Goal: Check status: Check status

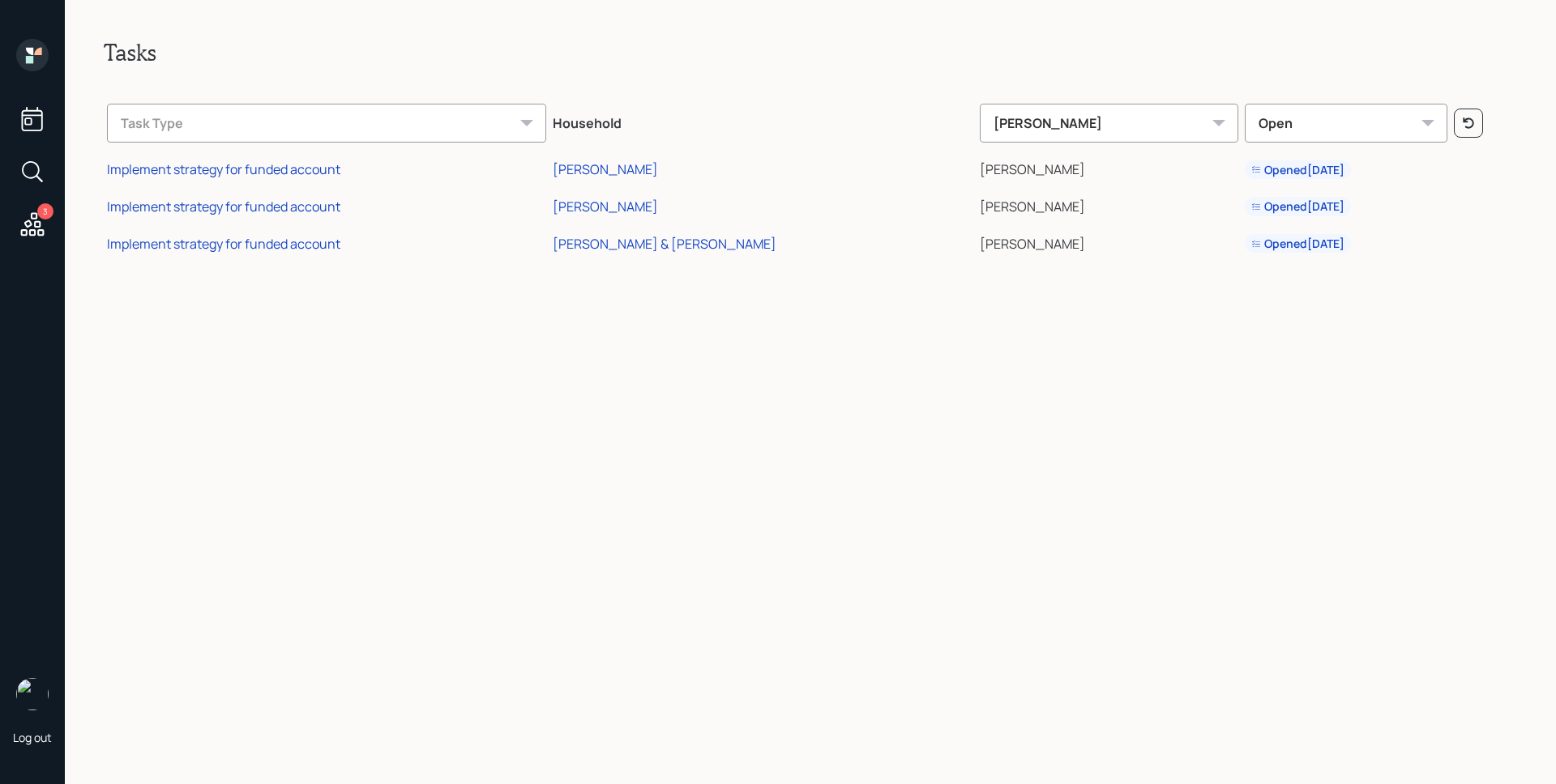
click at [34, 56] on icon at bounding box center [33, 55] width 33 height 33
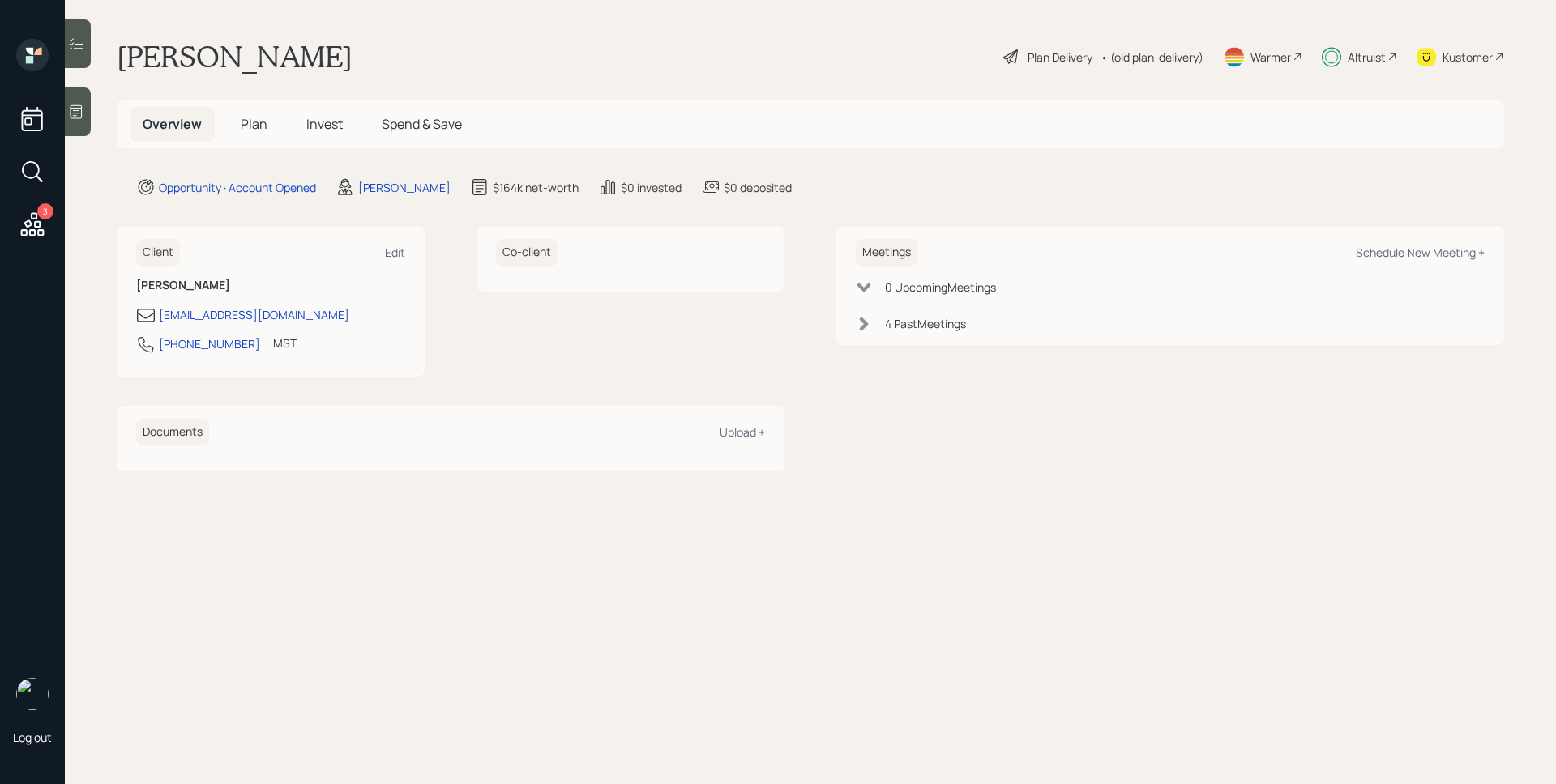
click at [322, 125] on span "Invest" at bounding box center [324, 124] width 37 height 18
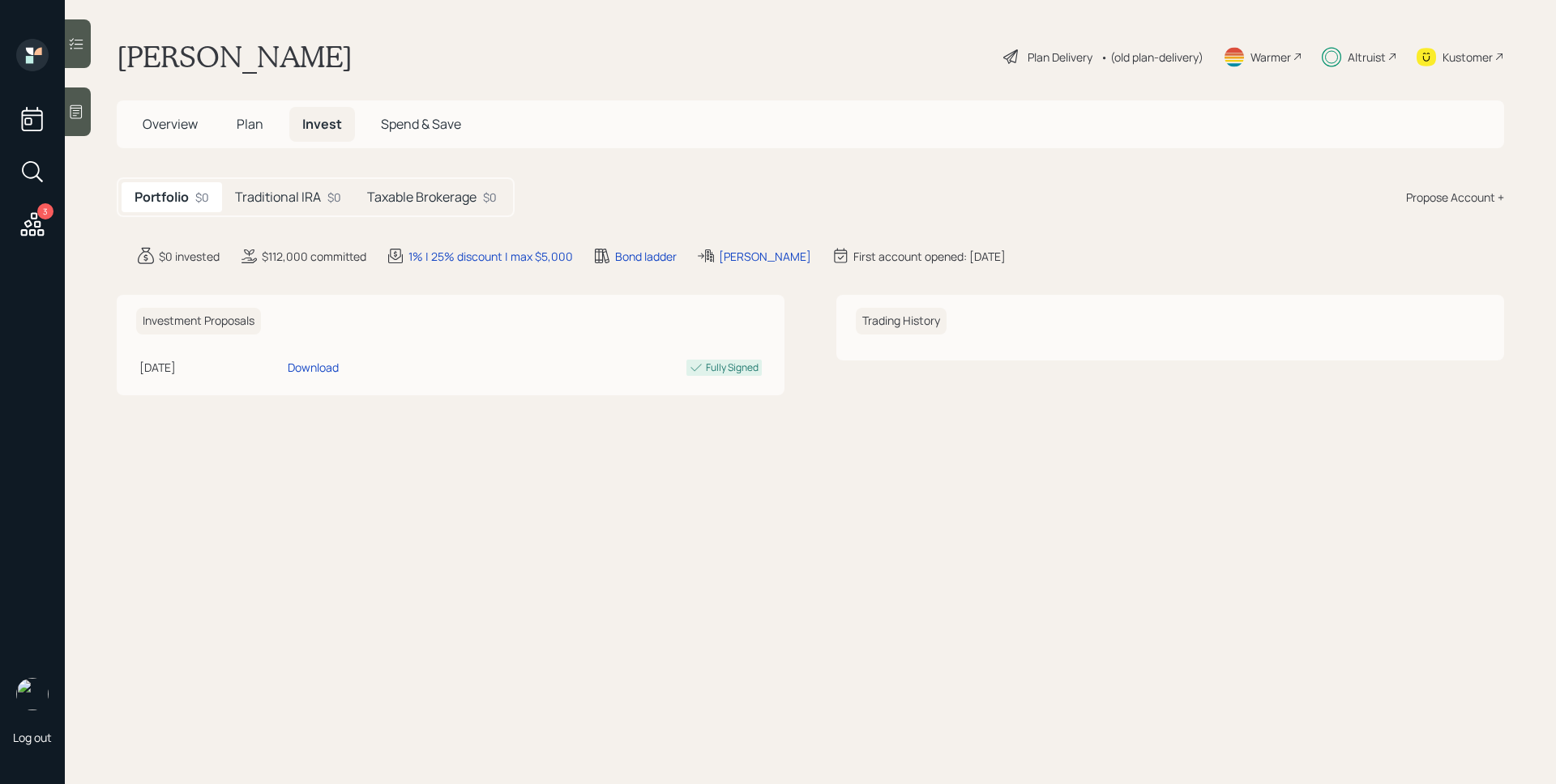
click at [322, 214] on div "Portfolio $0 Traditional IRA $0 Taxable Brokerage $0" at bounding box center [316, 197] width 398 height 39
click at [318, 203] on h5 "Traditional IRA" at bounding box center [278, 197] width 86 height 15
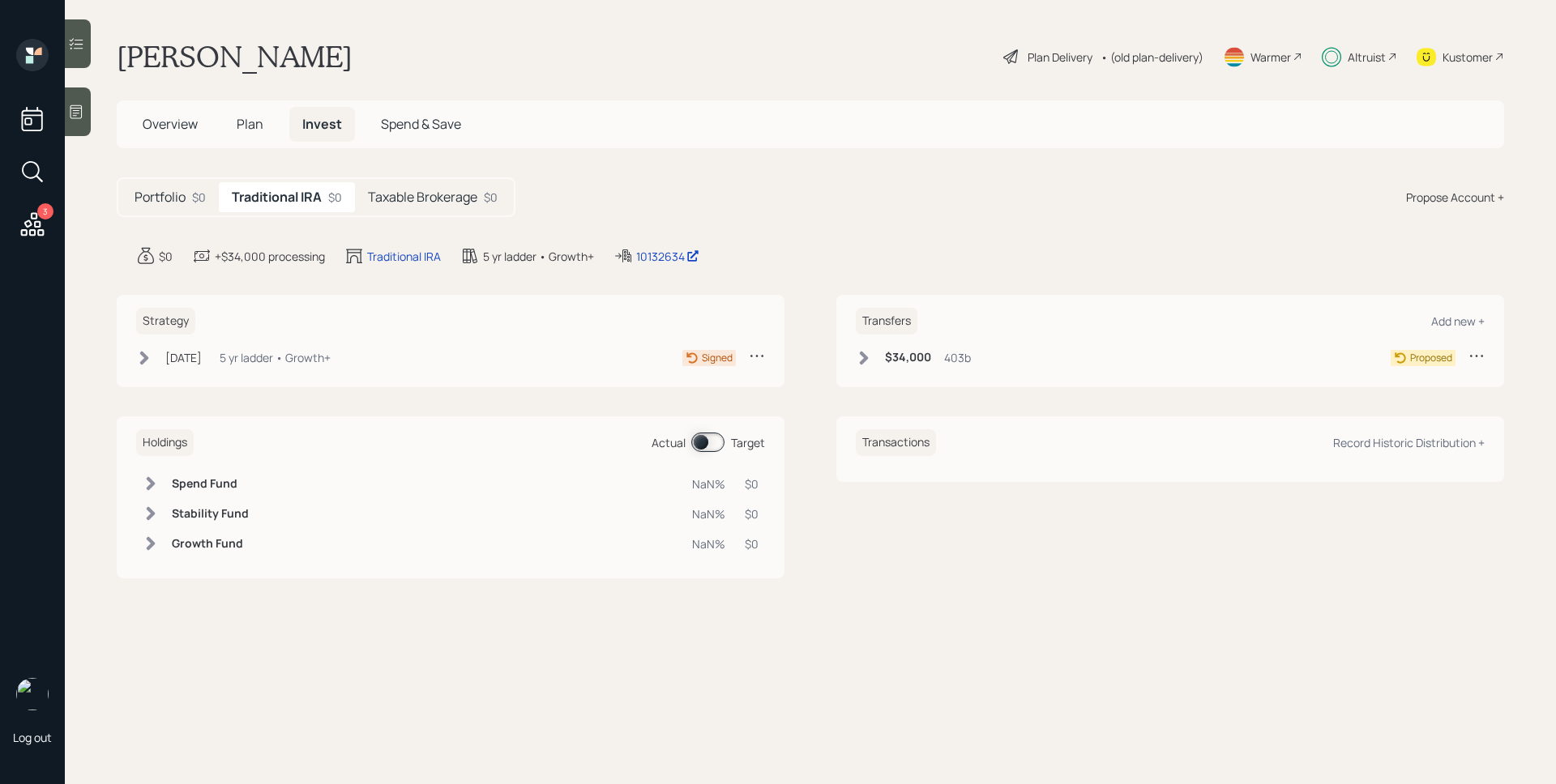
click at [275, 344] on div "Strategy Aug 15, 2025 Friday, August 15, 2025 1:01 PM EDT 5 yr ladder • Growth+…" at bounding box center [450, 341] width 667 height 93
click at [278, 352] on div "5 yr ladder • Growth+" at bounding box center [274, 358] width 111 height 17
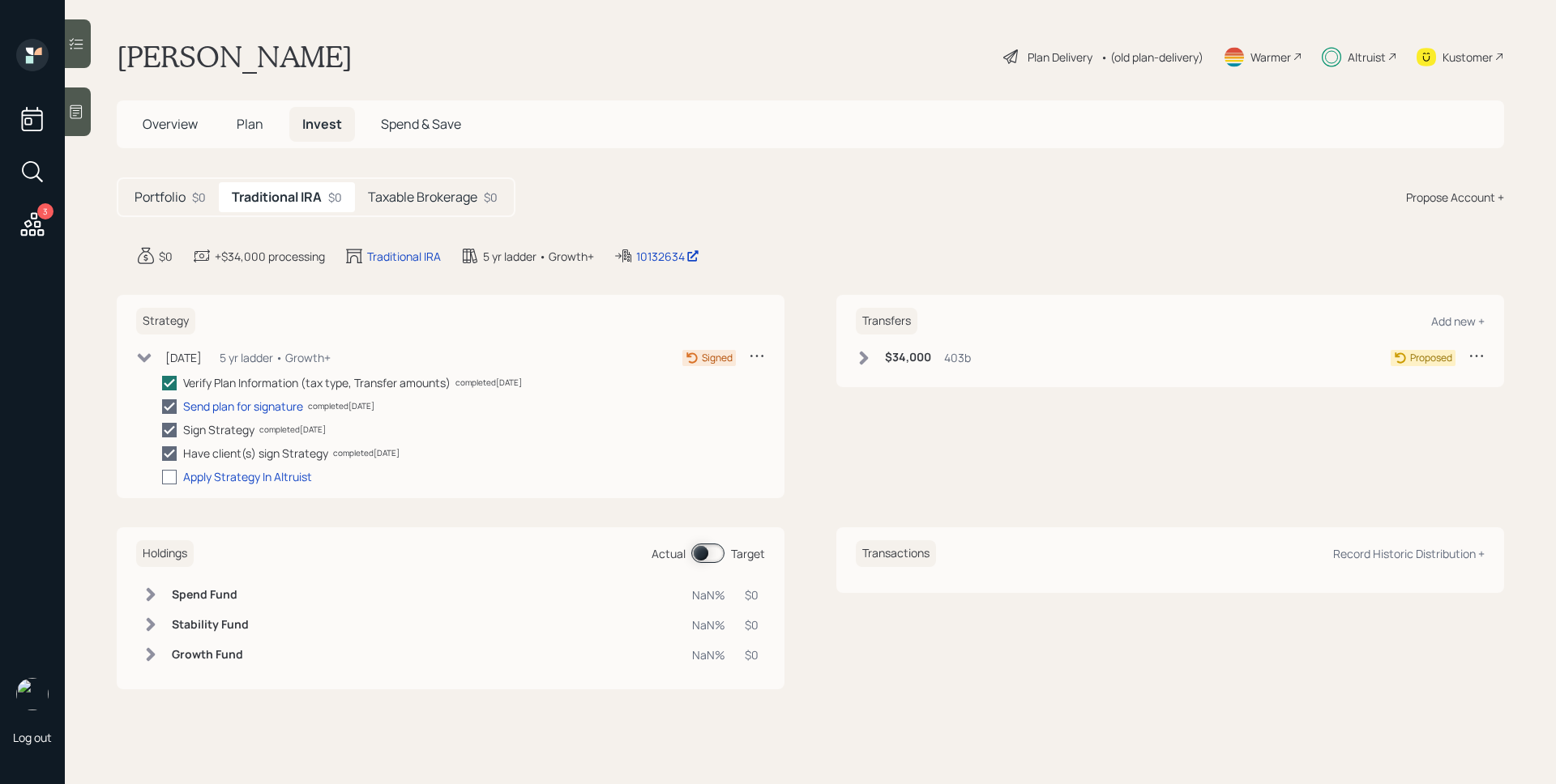
click at [172, 479] on div at bounding box center [169, 477] width 15 height 15
click at [162, 477] on input "checkbox" at bounding box center [161, 476] width 1 height 1
checkbox input "true"
click at [419, 196] on h5 "Taxable Brokerage" at bounding box center [423, 197] width 110 height 15
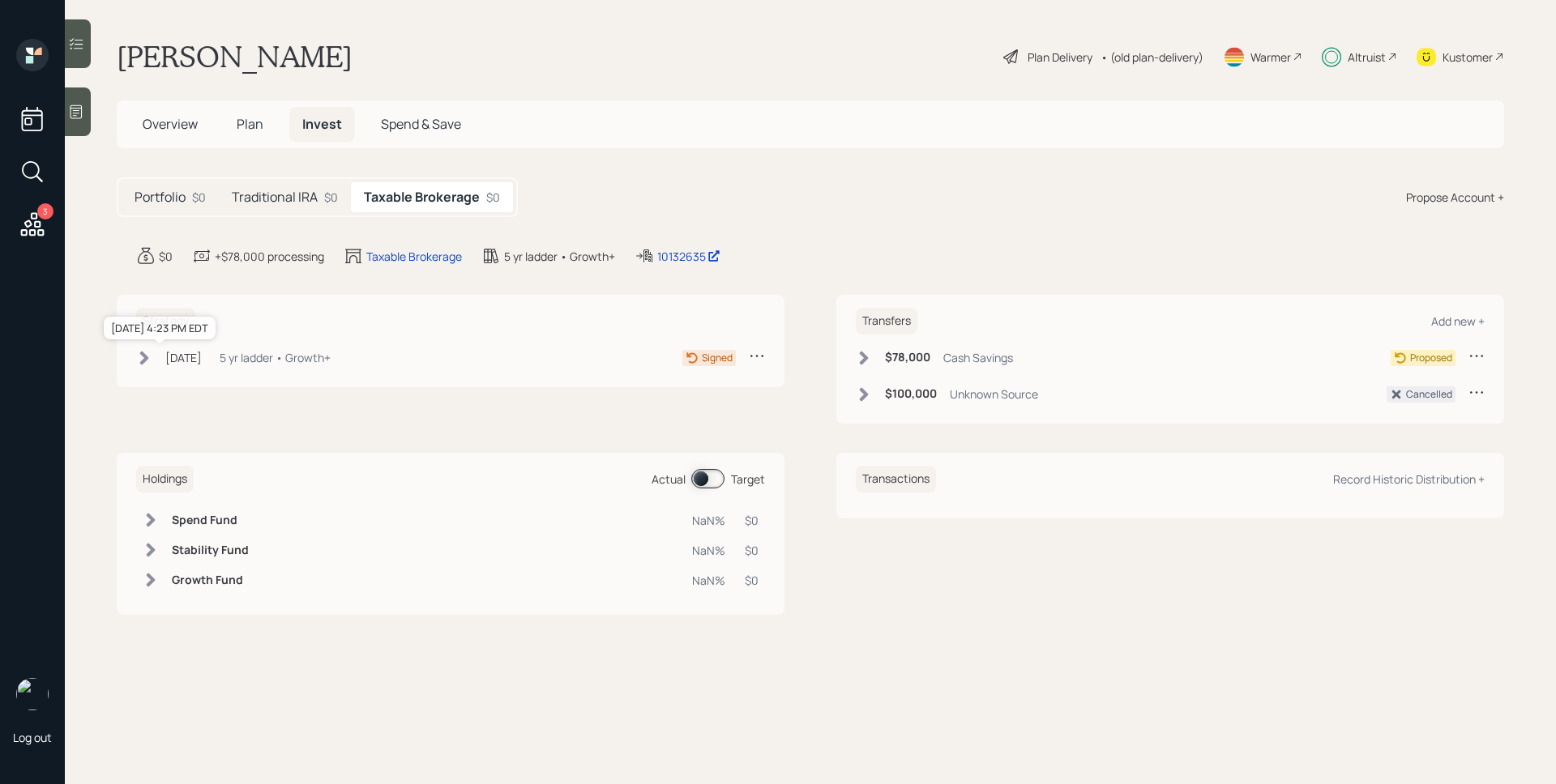
click at [182, 351] on div "Jul 14, 2025" at bounding box center [184, 358] width 37 height 17
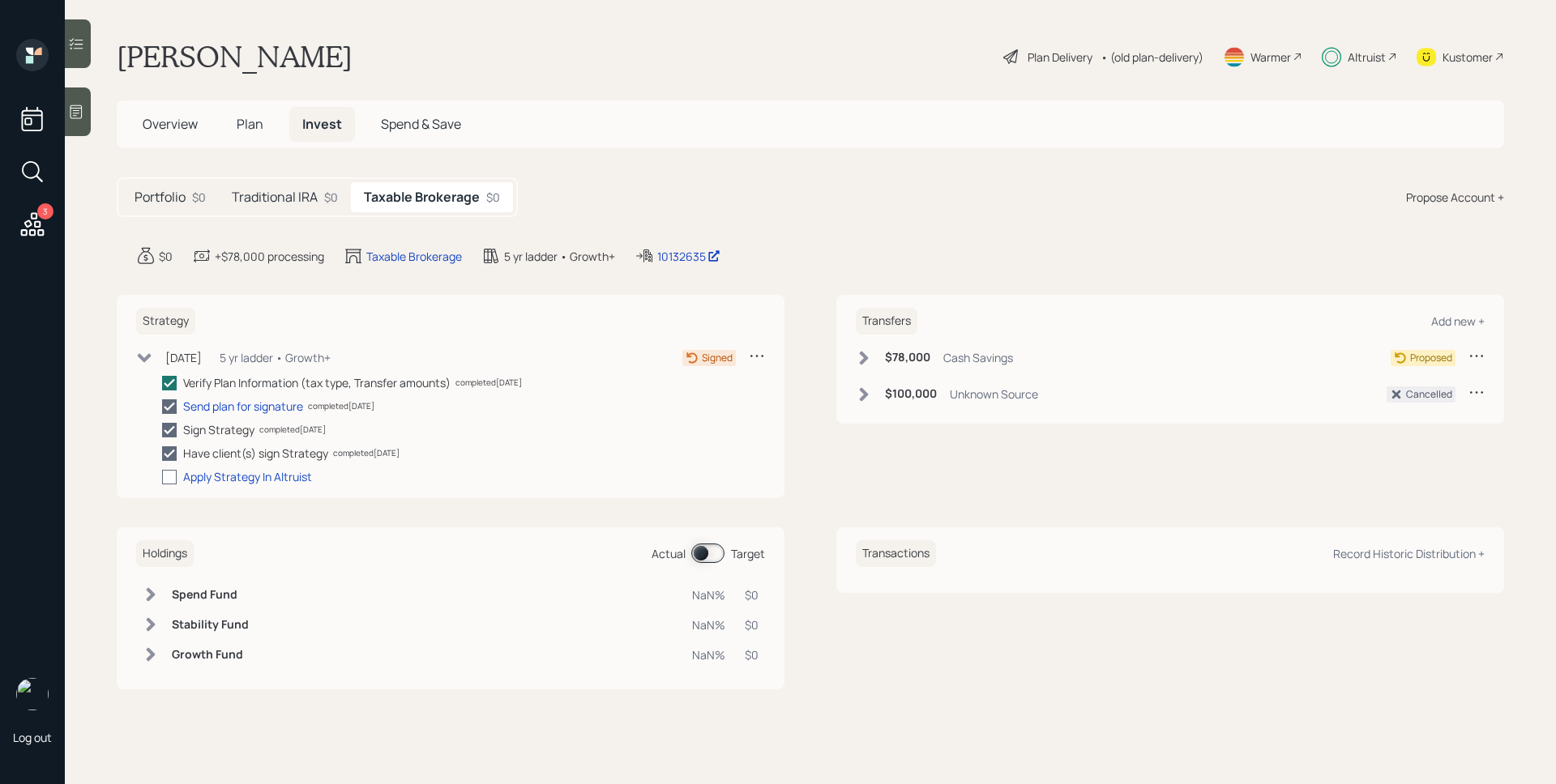
click at [168, 479] on div at bounding box center [169, 477] width 15 height 15
click at [162, 477] on input "checkbox" at bounding box center [161, 476] width 1 height 1
checkbox input "true"
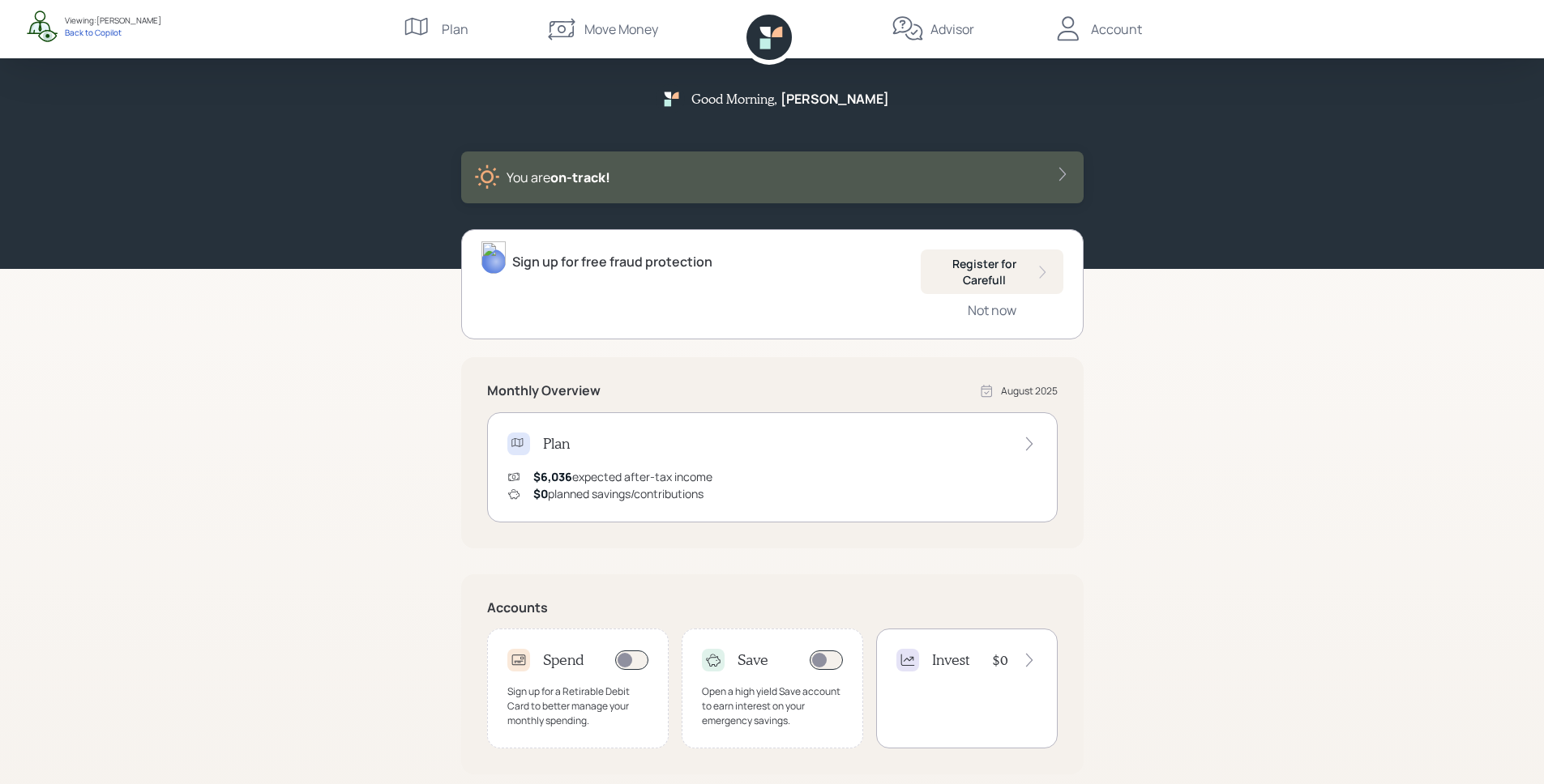
click at [605, 696] on div "Sign up for a Retirable Debit Card to better manage your monthly spending." at bounding box center [577, 706] width 141 height 44
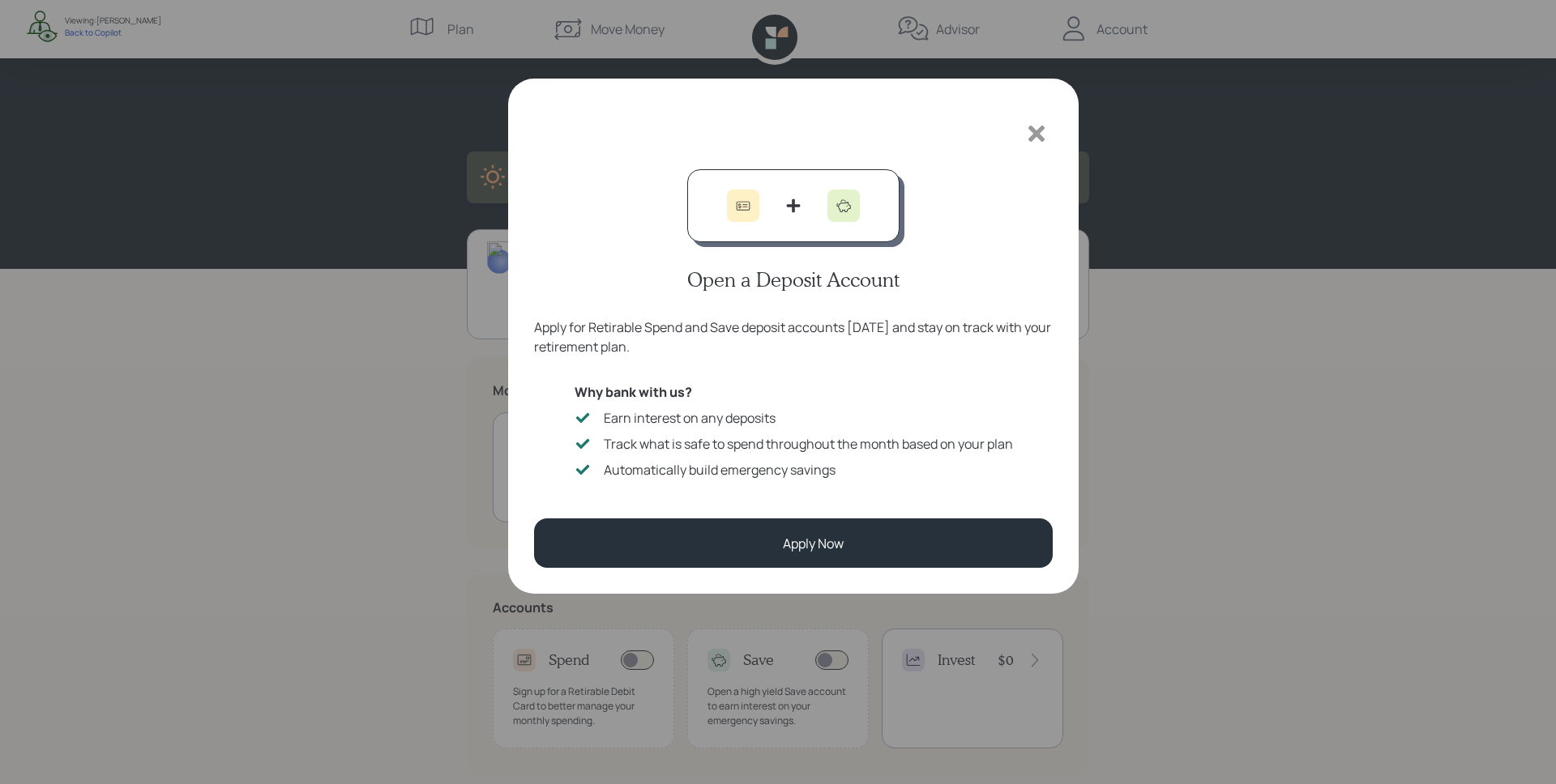
click at [1042, 131] on icon at bounding box center [1036, 134] width 24 height 24
